Goal: Information Seeking & Learning: Check status

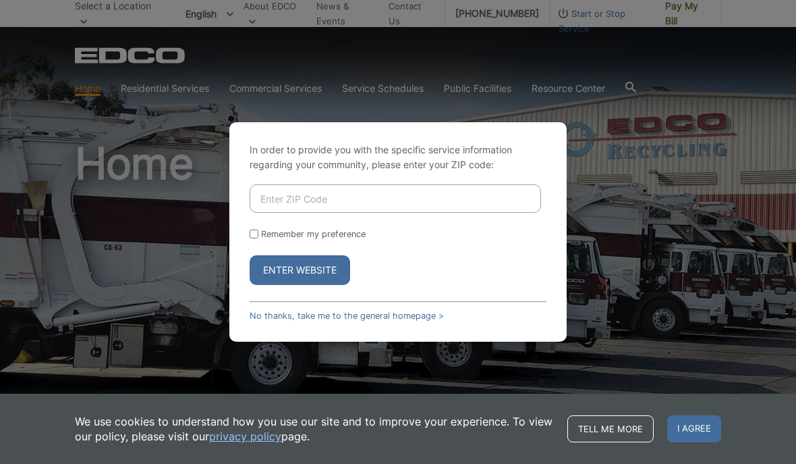
click at [277, 213] on input "Enter ZIP Code" at bounding box center [396, 198] width 292 height 28
type input "92075"
click at [251, 238] on input "Remember my preference" at bounding box center [254, 233] width 9 height 9
checkbox input "true"
click at [316, 285] on button "Enter Website" at bounding box center [300, 270] width 101 height 30
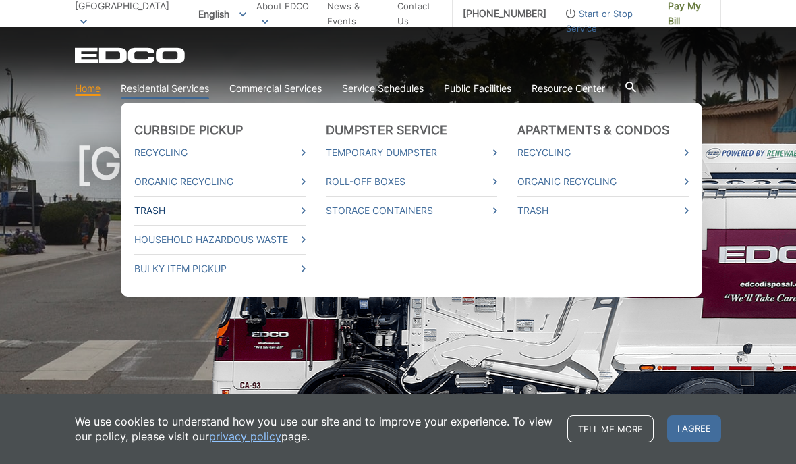
click at [165, 217] on link "Trash" at bounding box center [219, 210] width 171 height 15
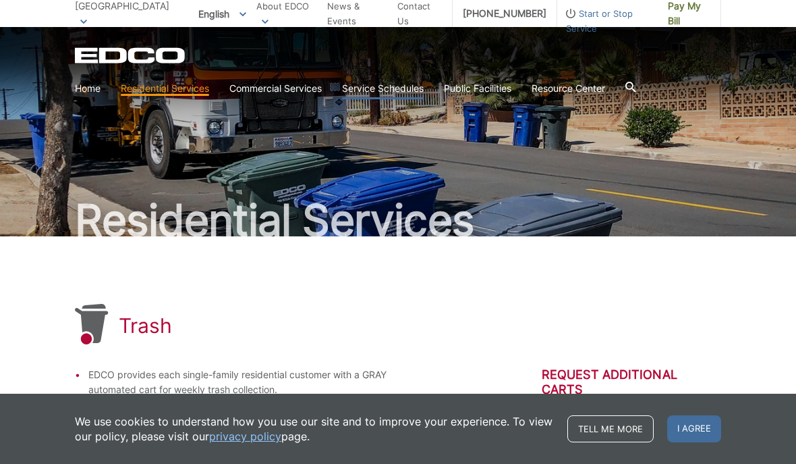
click at [388, 83] on link "Service Schedules" at bounding box center [383, 88] width 82 height 15
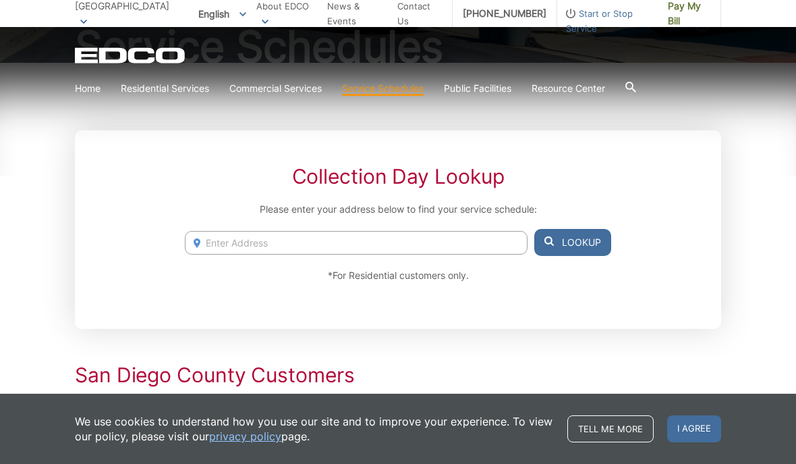
scroll to position [177, 0]
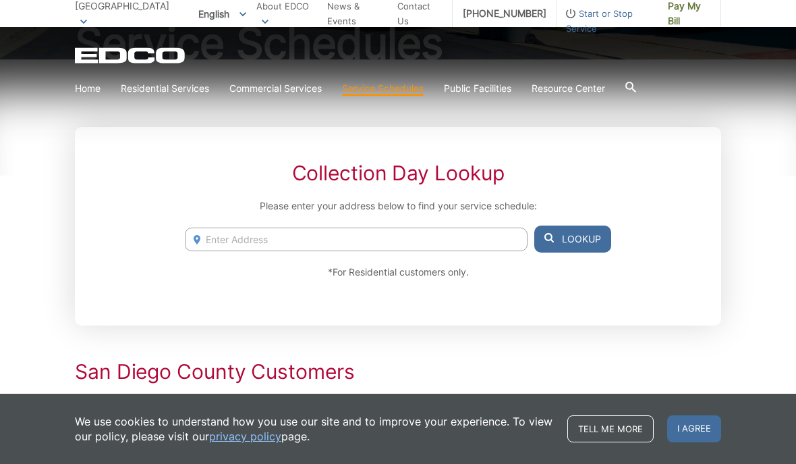
click at [224, 242] on input "Enter Address" at bounding box center [356, 239] width 343 height 24
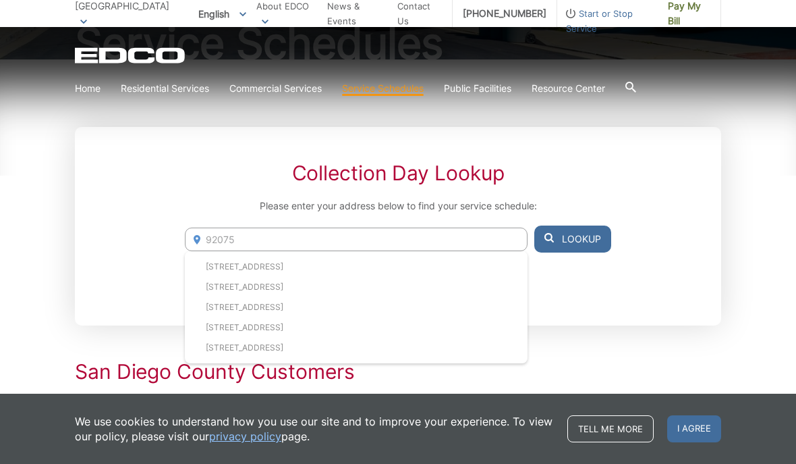
click at [572, 242] on button "Lookup" at bounding box center [572, 238] width 77 height 27
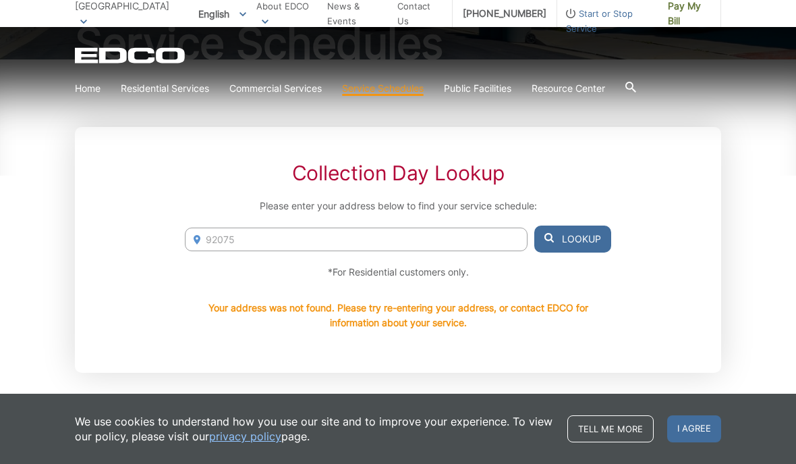
click at [568, 239] on button "Lookup" at bounding box center [572, 238] width 77 height 27
click at [227, 236] on input "92075" at bounding box center [356, 239] width 343 height 24
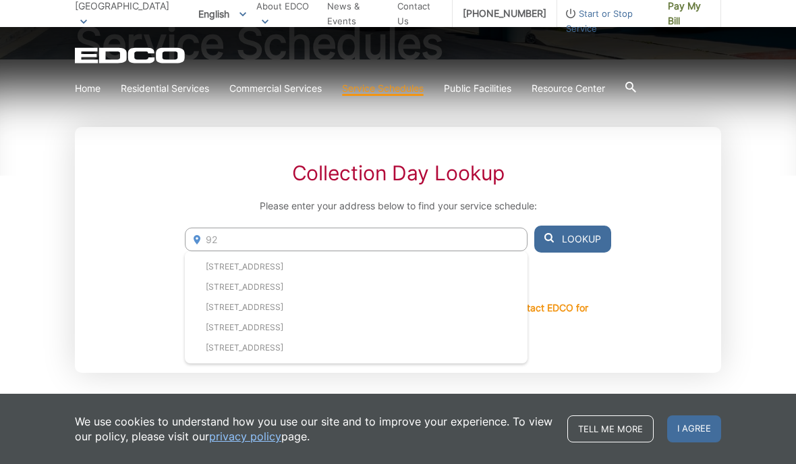
type input "9"
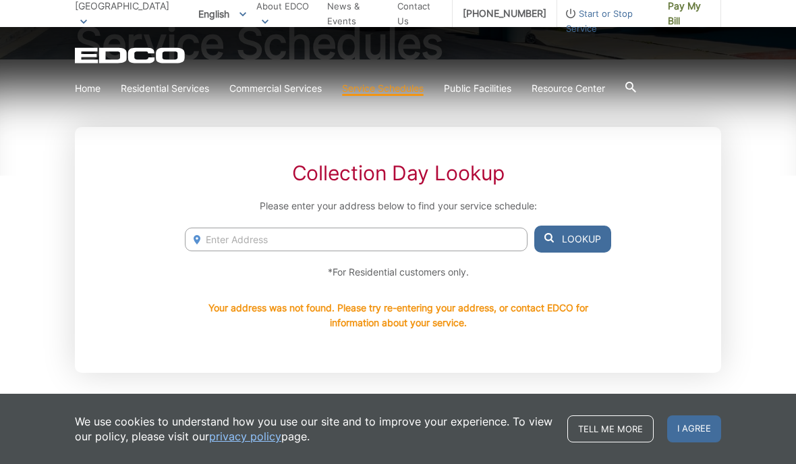
type input "3"
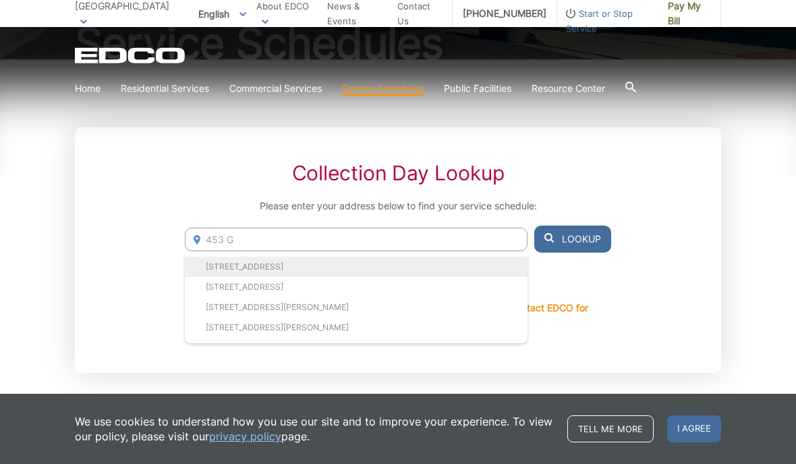
click at [370, 268] on li "[STREET_ADDRESS]" at bounding box center [356, 266] width 343 height 20
type input "[STREET_ADDRESS]"
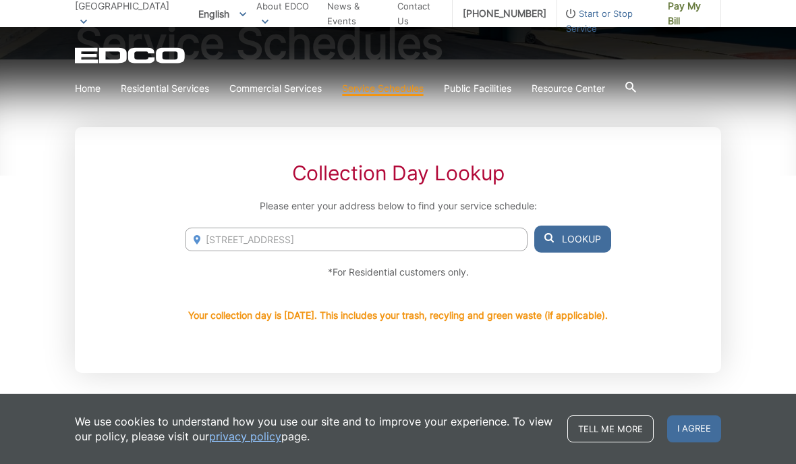
click at [572, 240] on button "Lookup" at bounding box center [572, 238] width 77 height 27
click at [578, 246] on button "Lookup" at bounding box center [572, 238] width 77 height 27
click at [584, 239] on button "Lookup" at bounding box center [572, 238] width 77 height 27
click at [574, 243] on button "Lookup" at bounding box center [572, 238] width 77 height 27
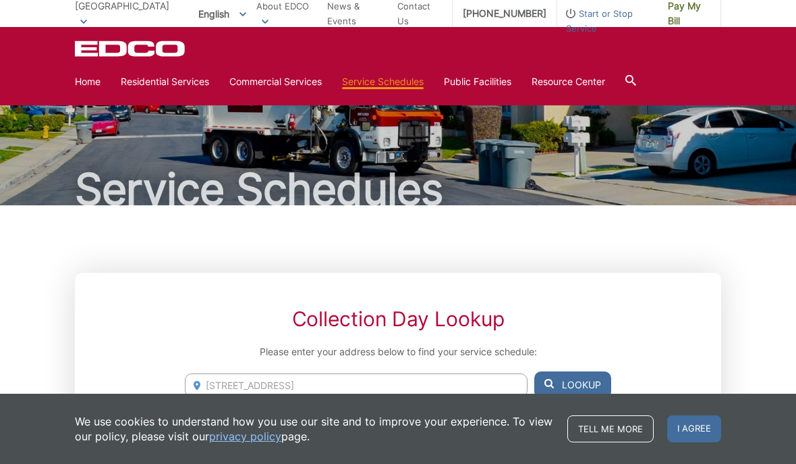
scroll to position [0, 0]
